Goal: Use online tool/utility: Use online tool/utility

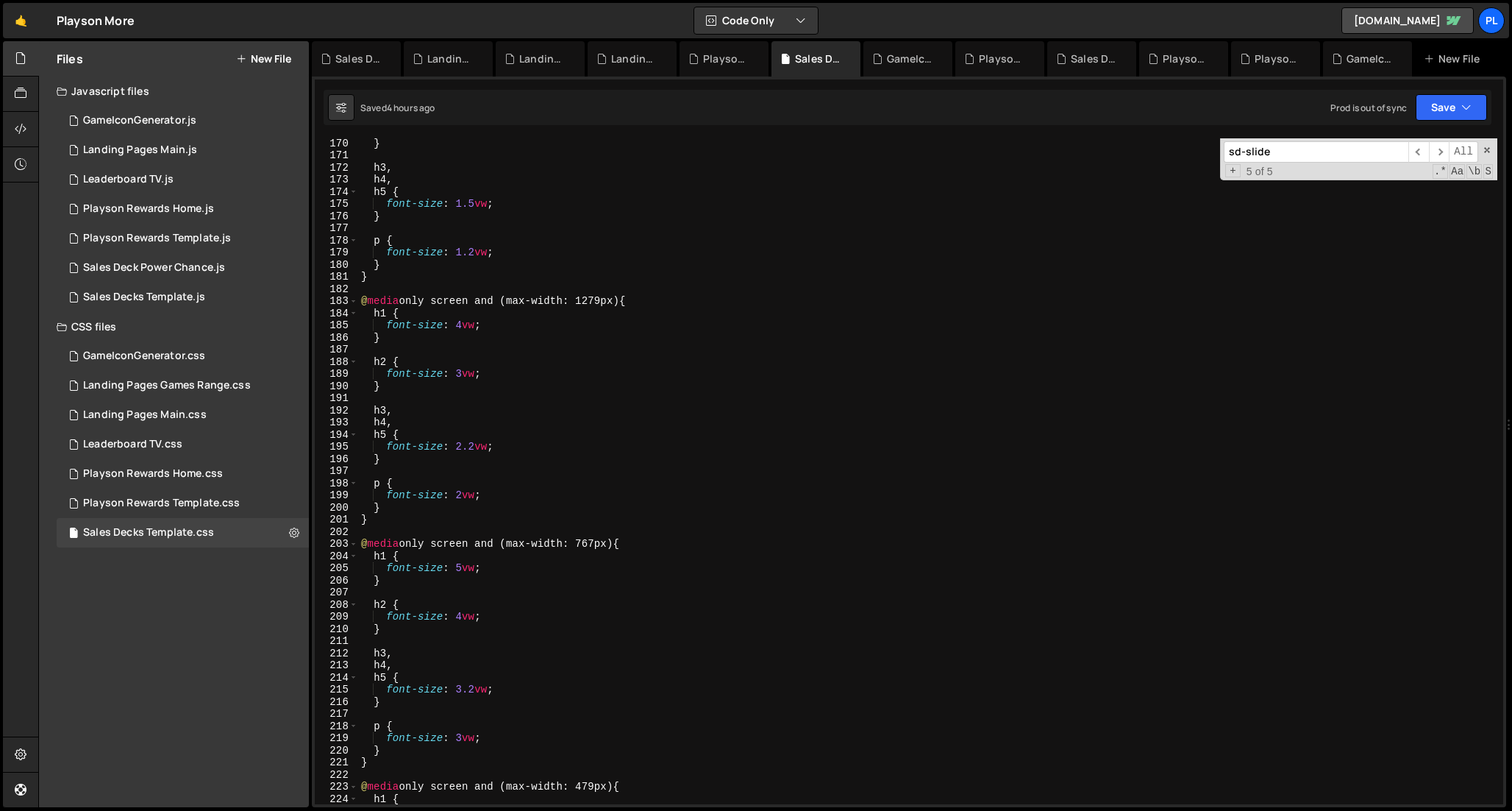
scroll to position [2052, 0]
click at [526, 274] on div "} h3 , h4 , h5 { font-size : 1.5 vw ; } p { font-size : 1.2 vw ; } } @ media on…" at bounding box center [927, 481] width 1139 height 690
type textarea "}"
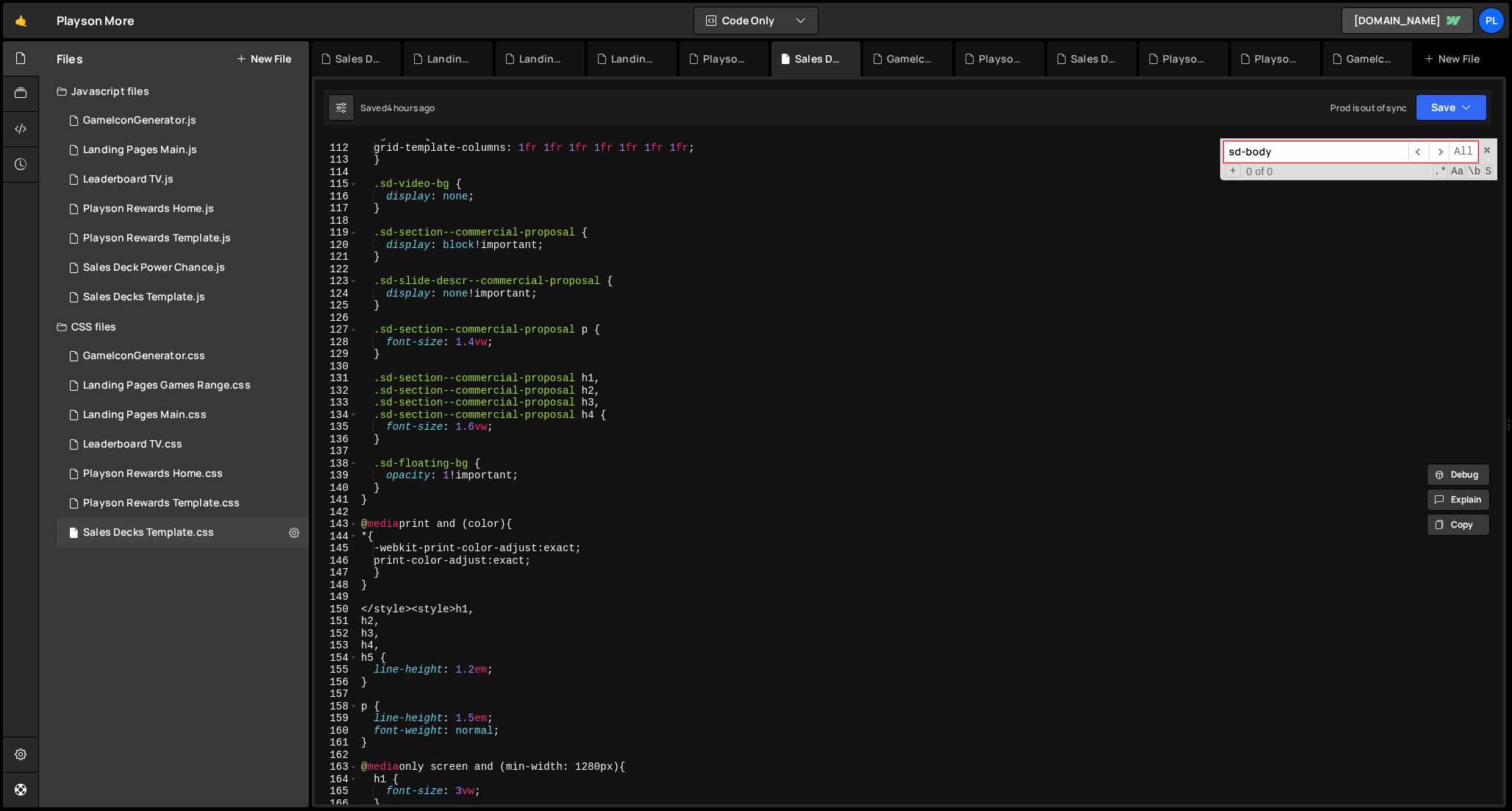
scroll to position [1320, 0]
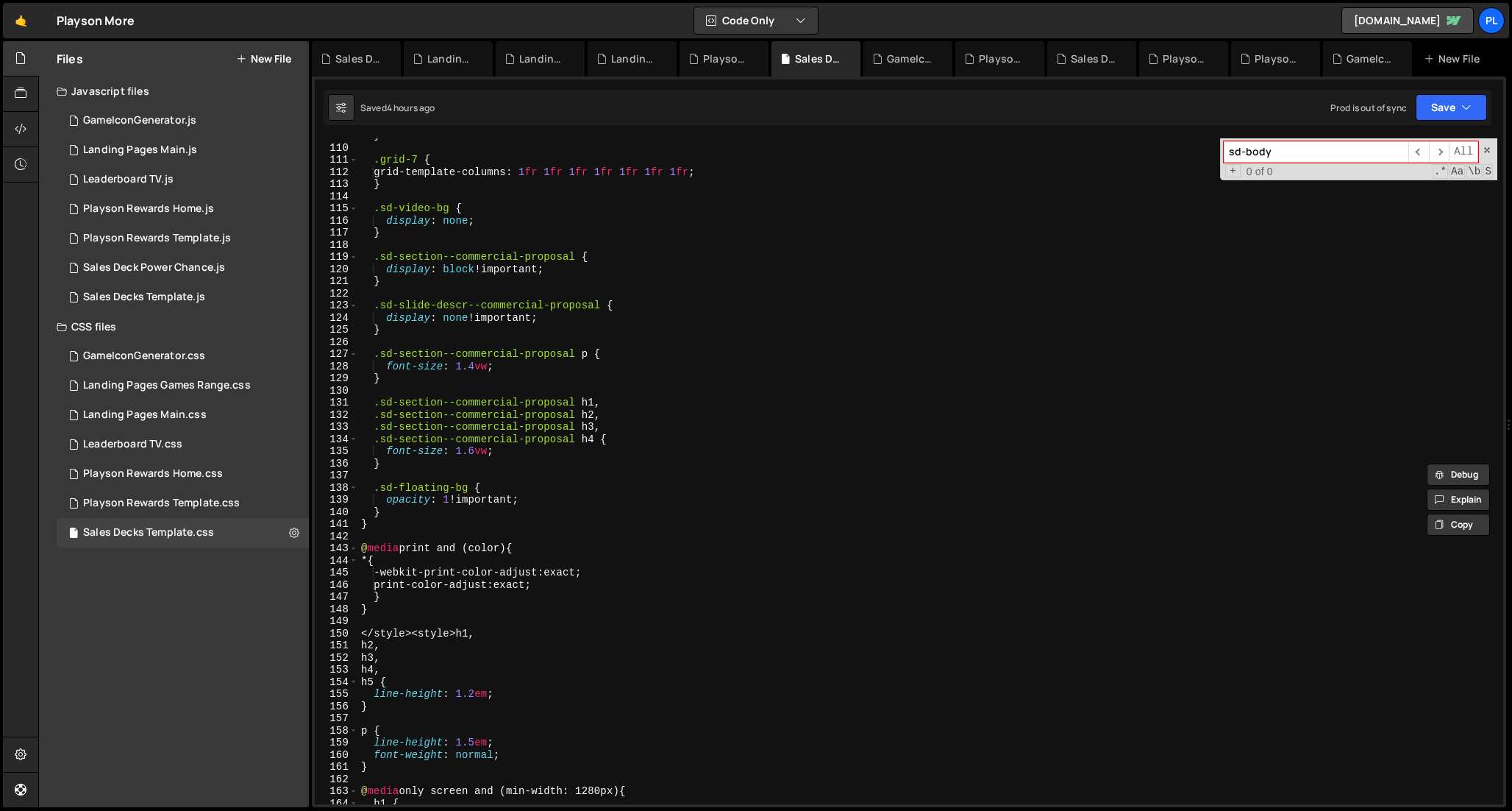
type input "sd-body"
type textarea "}"
click at [439, 515] on div "} .grid-7 { grid-template-columns : 1 fr 1 fr 1 fr 1 fr 1 fr 1 fr 1 fr ; } .sd-…" at bounding box center [927, 474] width 1139 height 690
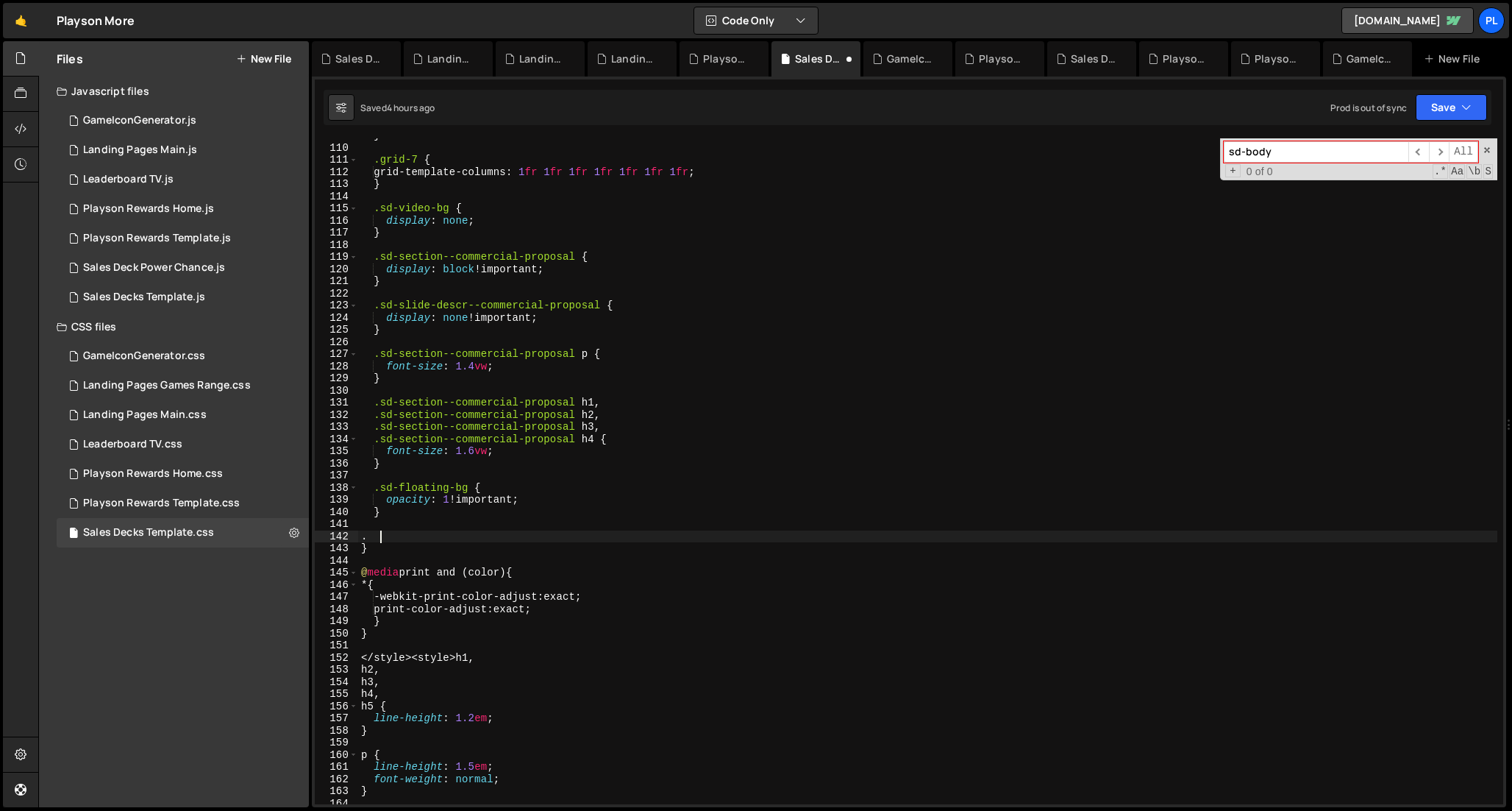
scroll to position [0, 0]
type textarea ".sd-body {}"
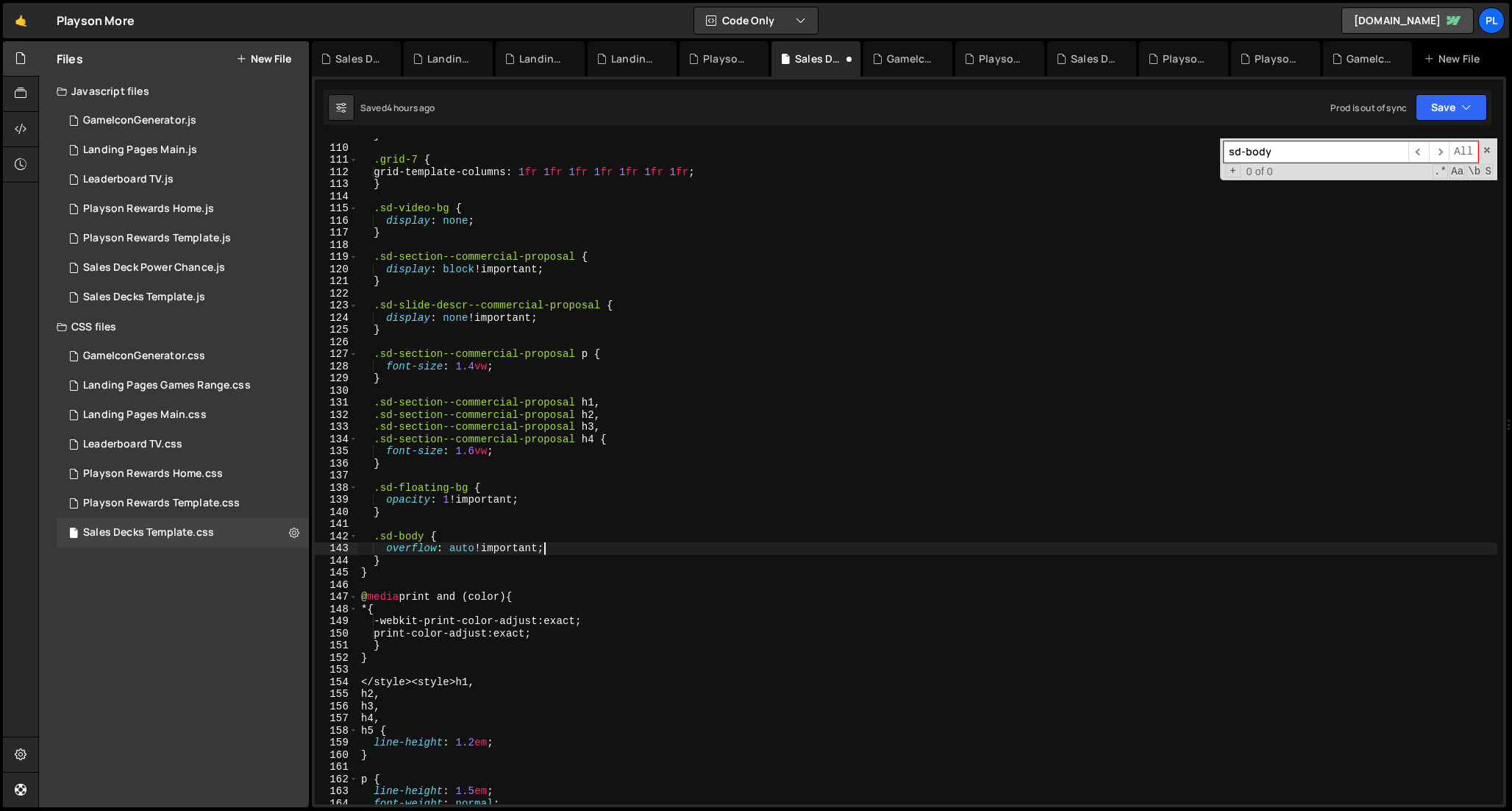
scroll to position [0, 8]
click at [564, 548] on div "} .grid-7 { grid-template-columns : 1 fr 1 fr 1 fr 1 fr 1 fr 1 fr 1 fr ; } .sd-…" at bounding box center [927, 474] width 1139 height 690
click at [529, 560] on div "} .grid-7 { grid-template-columns : 1 fr 1 fr 1 fr 1 fr 1 fr 1 fr 1 fr ; } .sd-…" at bounding box center [927, 474] width 1139 height 690
type textarea "}"
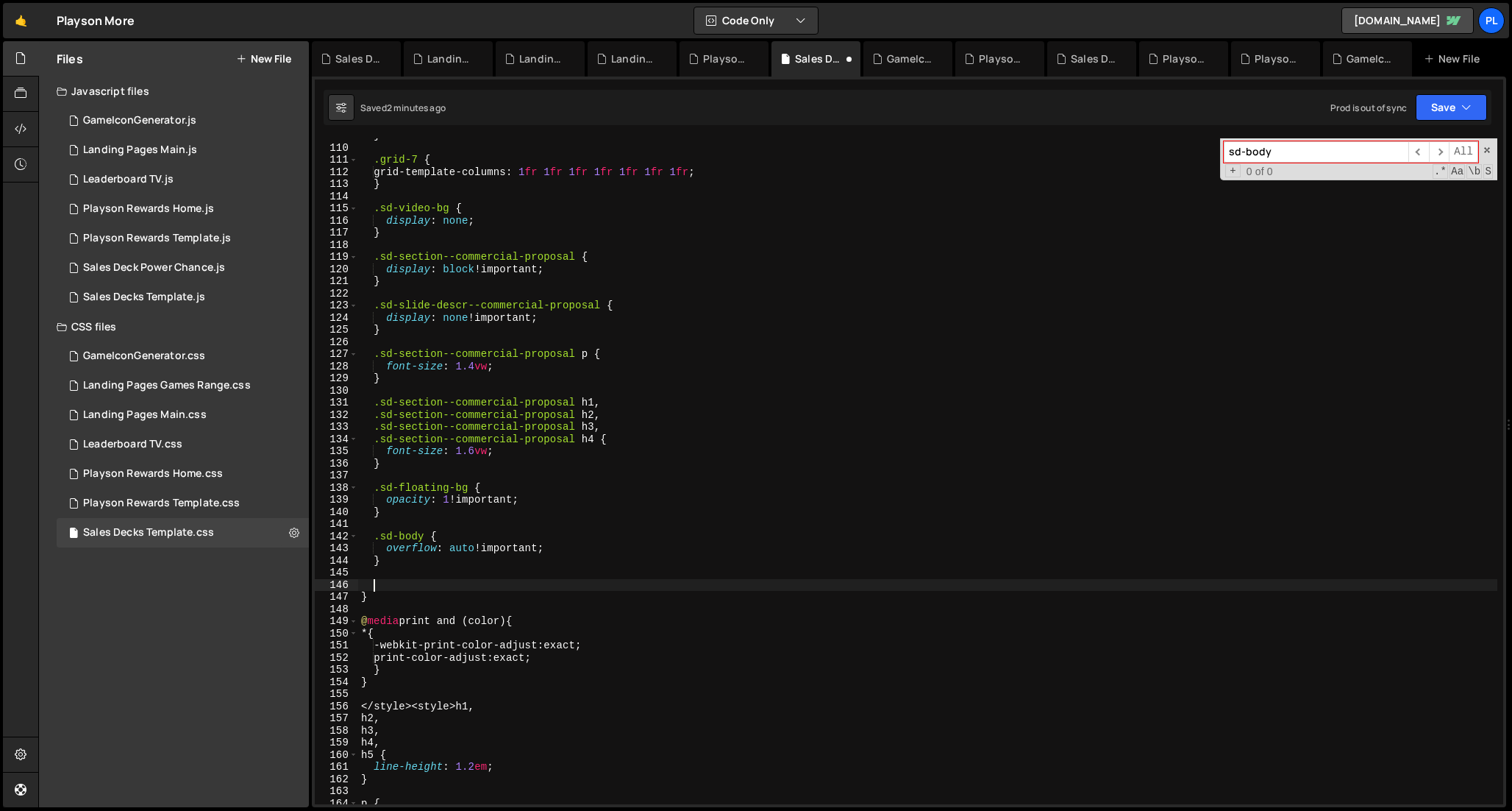
paste textarea "fullpage"
type textarea "fullpage"
paste textarea "fullpage"
type textarea "#fullpage {}"
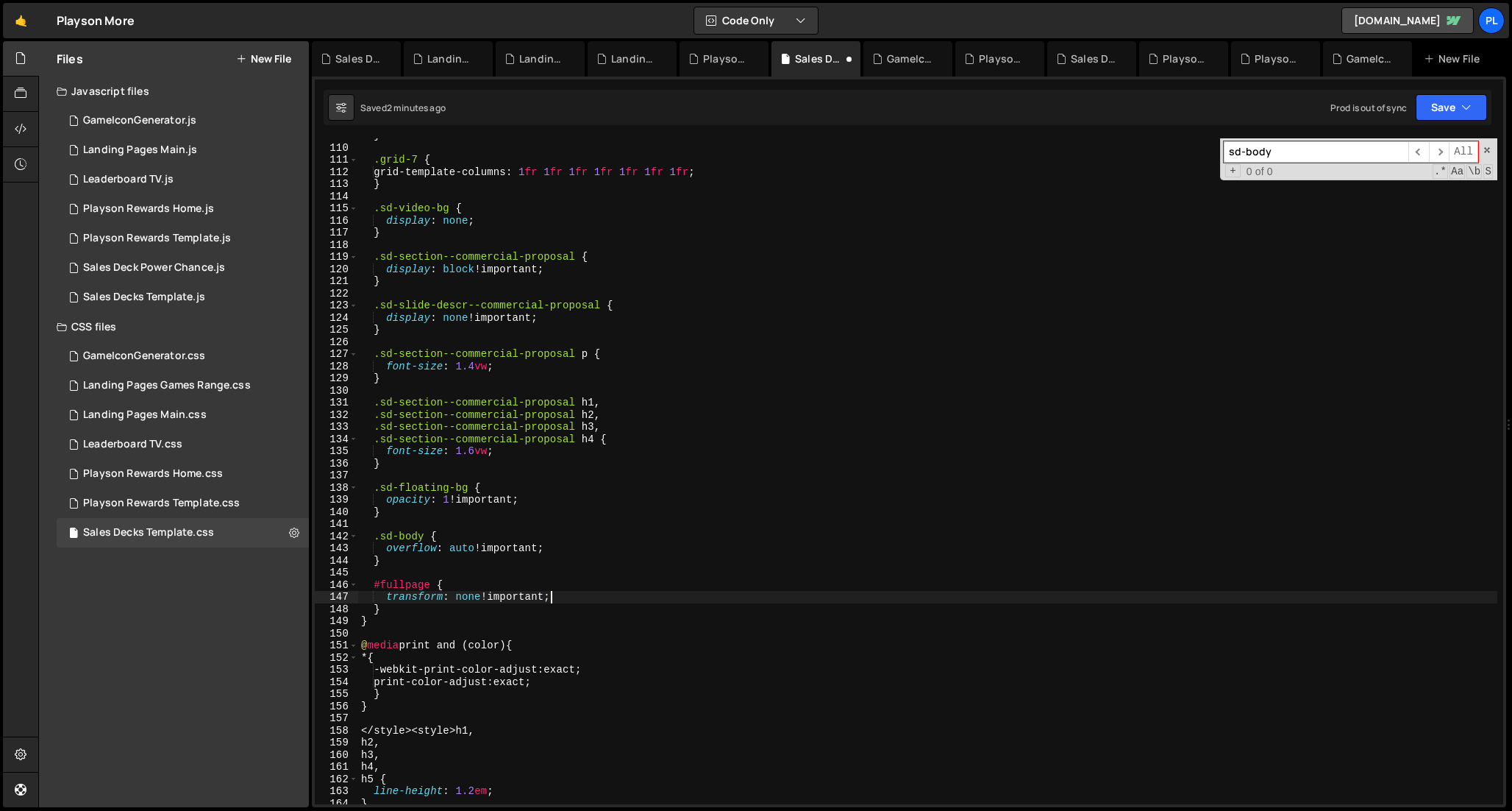
scroll to position [0, 9]
click at [563, 545] on div "} .grid-7 { grid-template-columns : 1 fr 1 fr 1 fr 1 fr 1 fr 1 fr 1 fr ; } .sd-…" at bounding box center [927, 474] width 1139 height 690
type textarea "overflow: auto !important;"
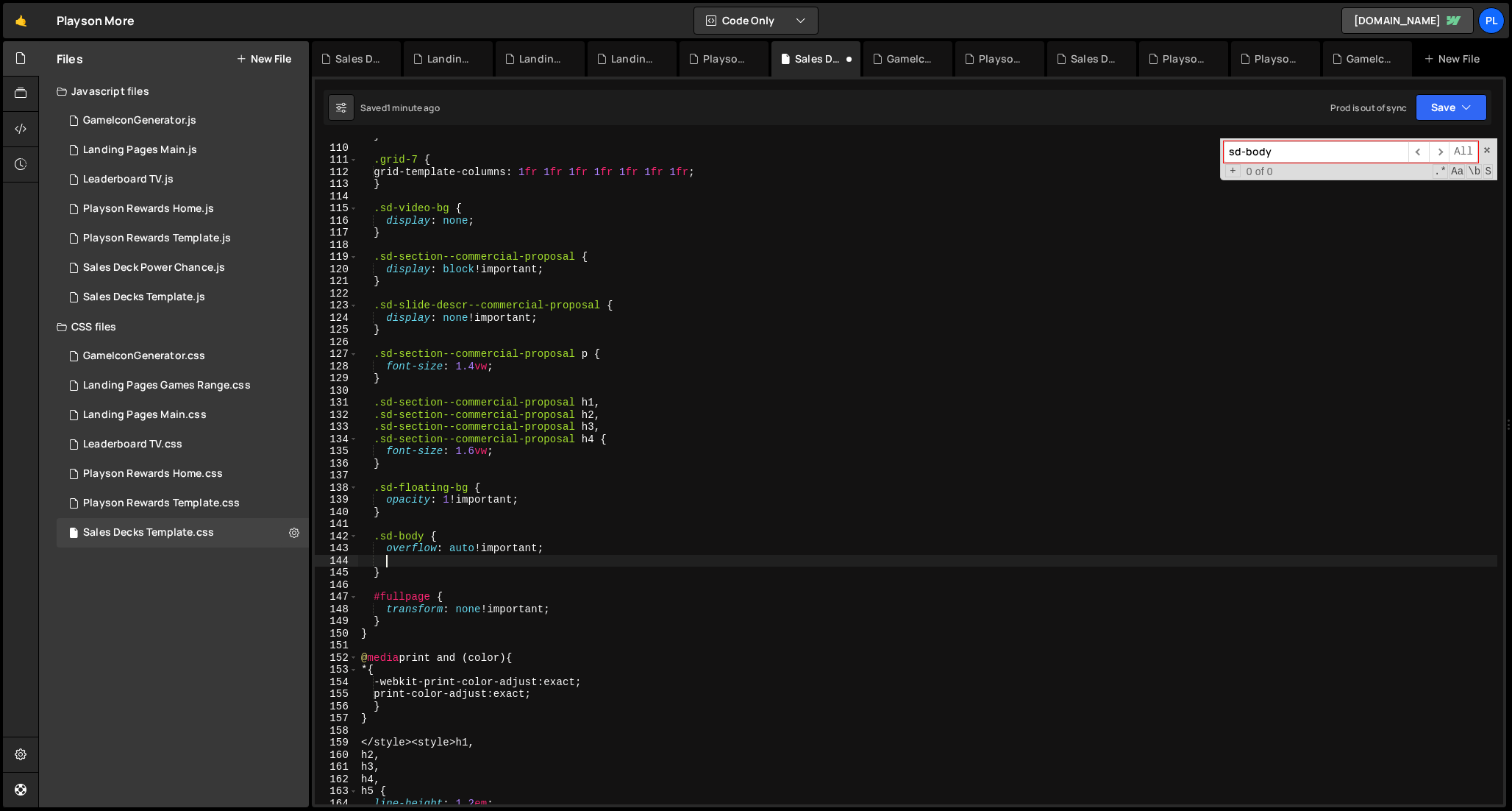
type textarea "e"
type textarea "height: auto !important;"
